Goal: Information Seeking & Learning: Learn about a topic

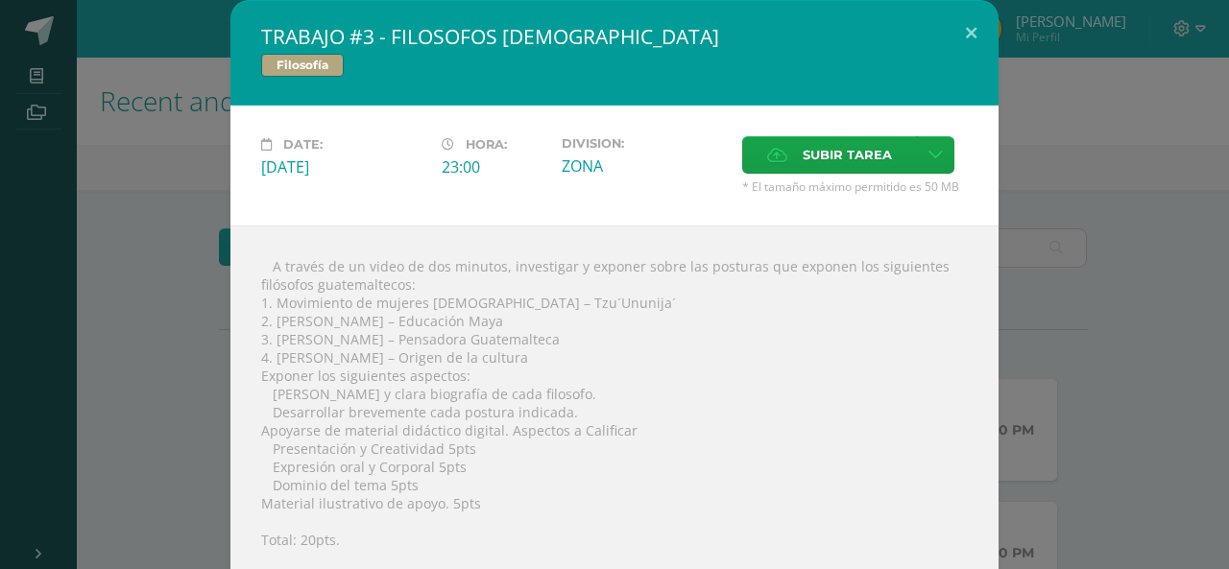
scroll to position [423, 0]
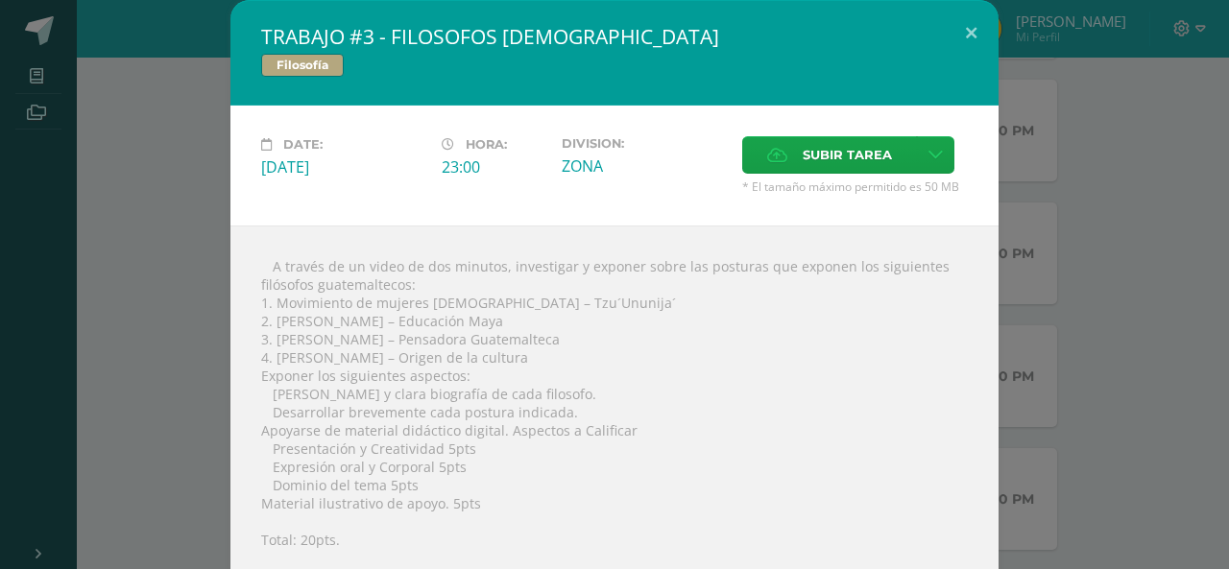
click at [582, 260] on div " A través de un video de dos minutos, investigar y exponer sobre las posturas …" at bounding box center [614, 460] width 768 height 468
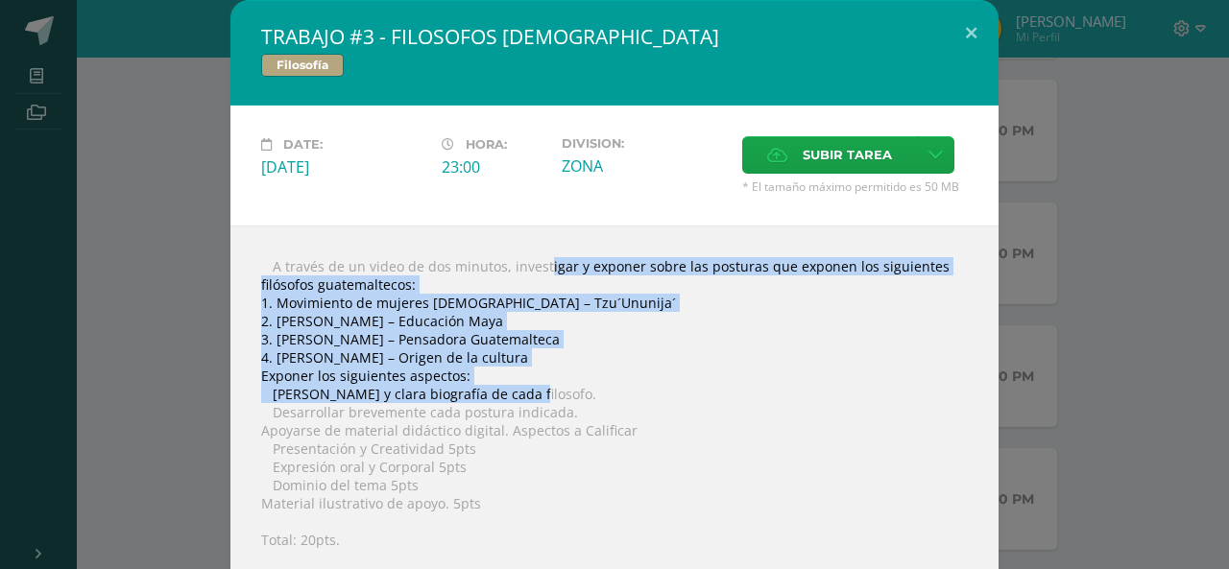
drag, startPoint x: 501, startPoint y: 260, endPoint x: 585, endPoint y: 382, distance: 147.8
click at [585, 382] on div " A través de un video de dos minutos, investigar y exponer sobre las posturas …" at bounding box center [614, 460] width 768 height 468
copy div "nvestigar y exponer sobre las posturas que exponen los siguientes filósofos [DE…"
click at [613, 332] on div " A través de un video de dos minutos, investigar y exponer sobre las posturas …" at bounding box center [614, 460] width 768 height 468
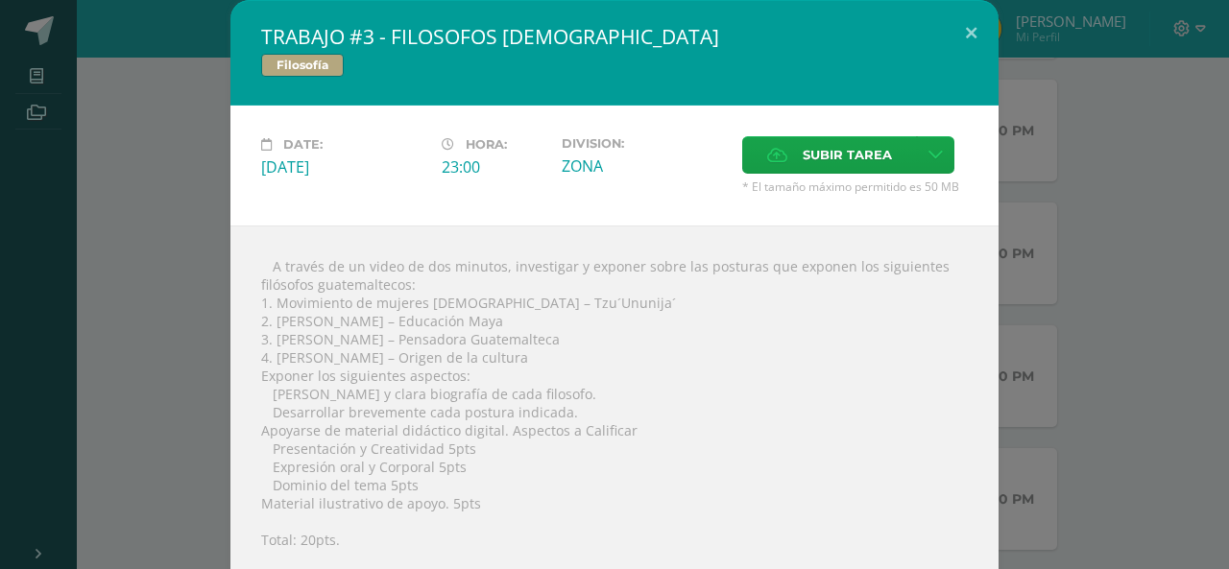
drag, startPoint x: 495, startPoint y: 306, endPoint x: 583, endPoint y: 312, distance: 88.5
click at [583, 312] on div " A través de un video de dos minutos, investigar y exponer sobre las posturas …" at bounding box center [614, 460] width 768 height 468
drag, startPoint x: 498, startPoint y: 301, endPoint x: 597, endPoint y: 300, distance: 98.9
click at [597, 300] on div " A través de un video de dos minutos, investigar y exponer sobre las posturas …" at bounding box center [614, 460] width 768 height 468
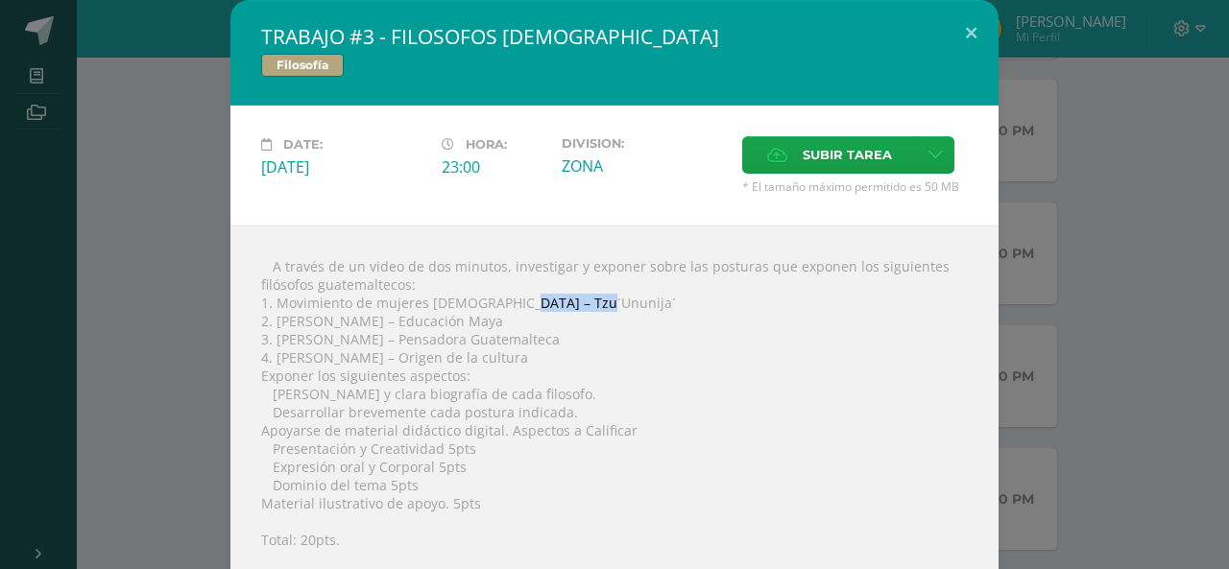
copy div "zu´Ununija´"
click at [619, 339] on div " A través de un video de dos minutos, investigar y exponer sobre las posturas …" at bounding box center [614, 460] width 768 height 468
drag, startPoint x: 270, startPoint y: 320, endPoint x: 378, endPoint y: 322, distance: 108.5
click at [378, 322] on div " A través de un video de dos minutos, investigar y exponer sobre las posturas …" at bounding box center [614, 460] width 768 height 468
copy div "[PERSON_NAME]"
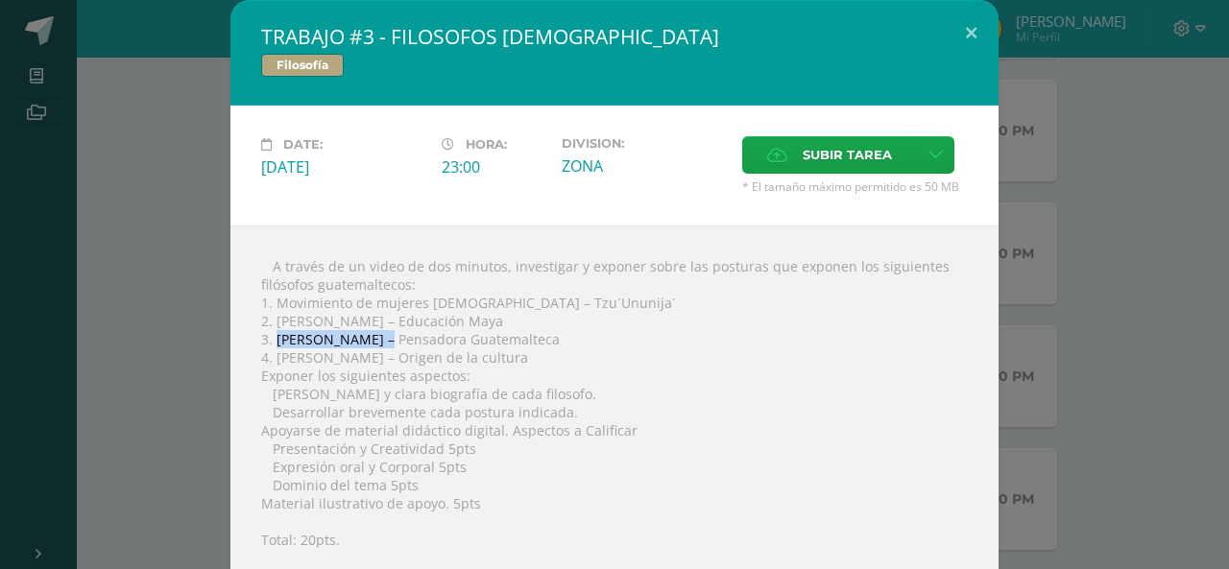
drag, startPoint x: 269, startPoint y: 337, endPoint x: 361, endPoint y: 343, distance: 92.4
click at [361, 343] on div " A través de un video de dos minutos, investigar y exponer sobre las posturas …" at bounding box center [614, 460] width 768 height 468
copy div "[PERSON_NAME]"
drag, startPoint x: 268, startPoint y: 353, endPoint x: 378, endPoint y: 356, distance: 110.5
click at [378, 356] on div " A través de un video de dos minutos, investigar y exponer sobre las posturas …" at bounding box center [614, 460] width 768 height 468
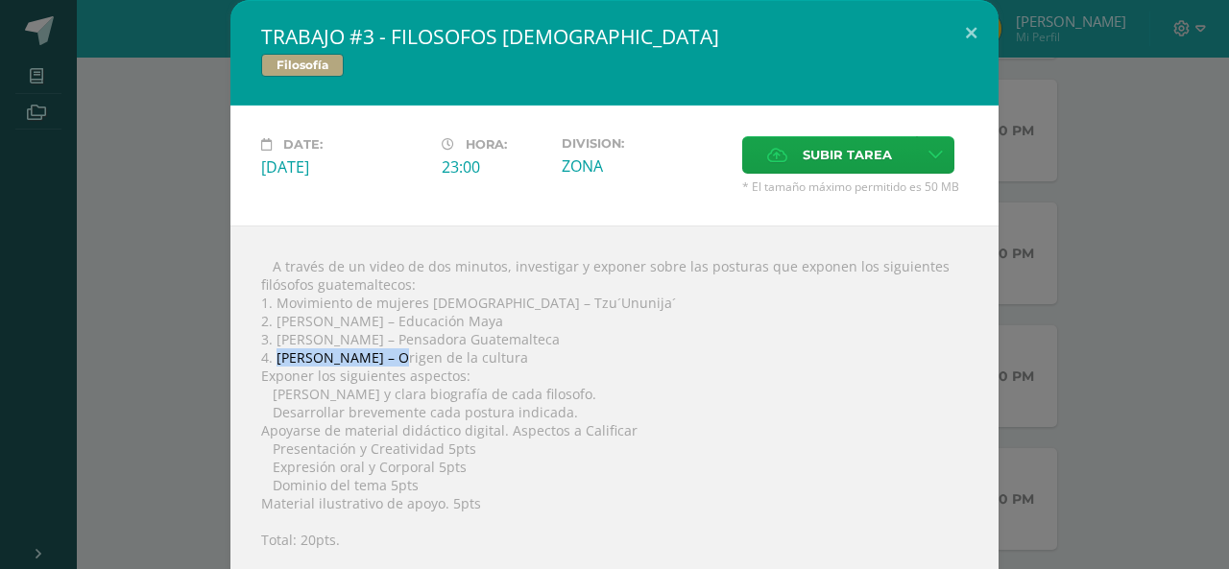
copy div "[PERSON_NAME]"
